Goal: Task Accomplishment & Management: Use online tool/utility

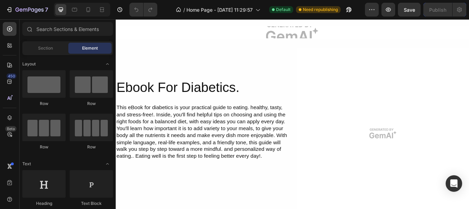
scroll to position [3698, 0]
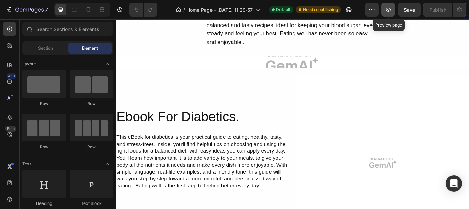
click at [388, 9] on icon "button" at bounding box center [388, 9] width 7 height 7
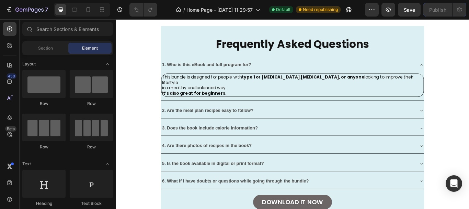
scroll to position [2302, 0]
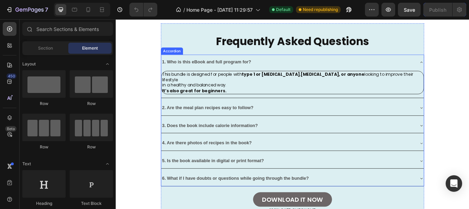
click at [469, 67] on icon at bounding box center [472, 69] width 5 height 5
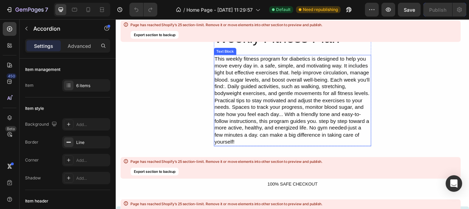
scroll to position [3986, 0]
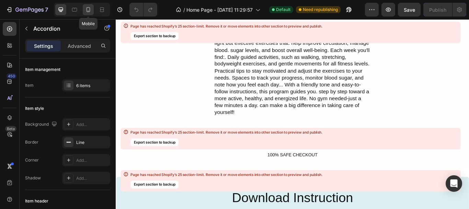
click at [89, 12] on icon at bounding box center [89, 9] width 4 height 5
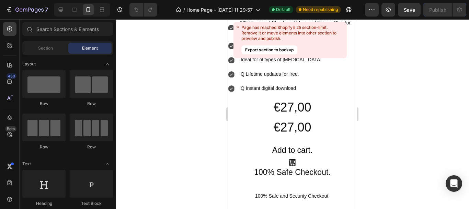
scroll to position [5367, 0]
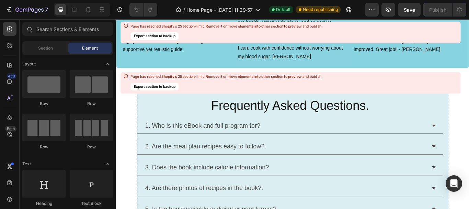
scroll to position [4595, 0]
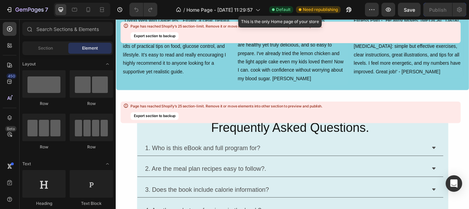
click at [283, 8] on span "Default" at bounding box center [283, 10] width 14 height 6
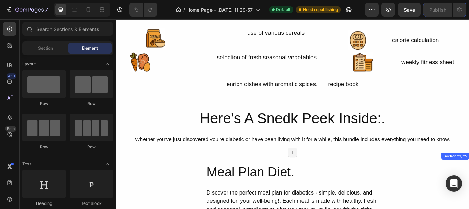
scroll to position [3427, 0]
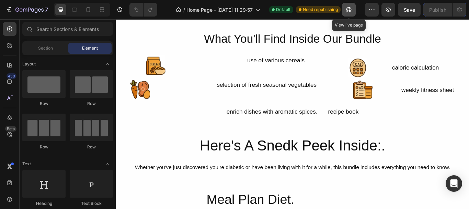
click at [349, 11] on icon "button" at bounding box center [349, 9] width 7 height 7
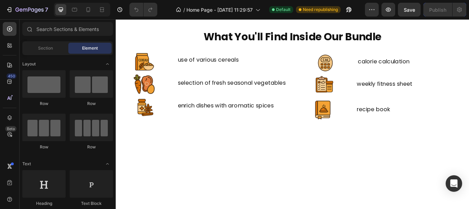
scroll to position [305, 0]
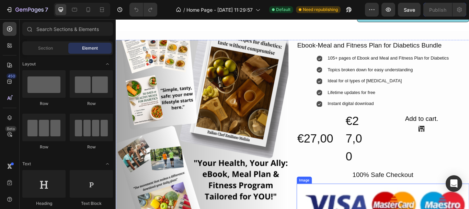
scroll to position [3141, 0]
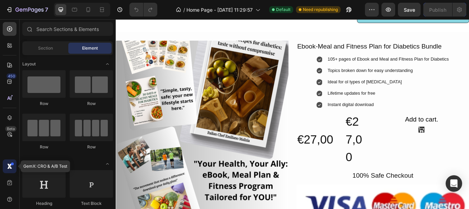
click at [11, 167] on icon at bounding box center [11, 167] width 2 height 2
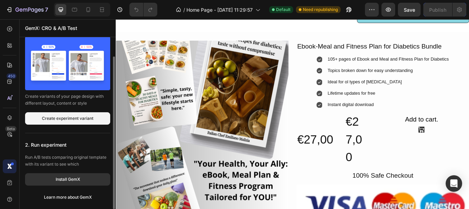
scroll to position [0, 0]
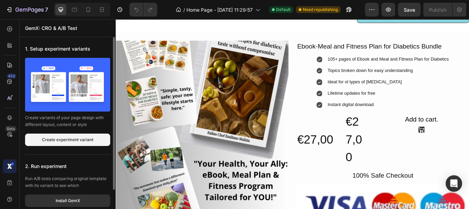
click at [11, 163] on div at bounding box center [10, 166] width 14 height 14
click at [10, 77] on div "450" at bounding box center [12, 75] width 10 height 5
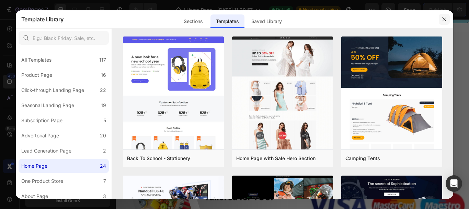
click at [444, 20] on icon "button" at bounding box center [444, 18] width 5 height 5
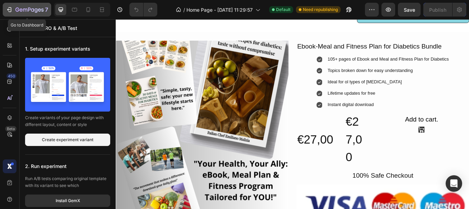
click at [9, 9] on icon "button" at bounding box center [9, 9] width 7 height 7
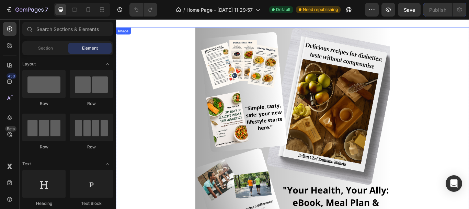
scroll to position [103, 0]
